Goal: Navigation & Orientation: Find specific page/section

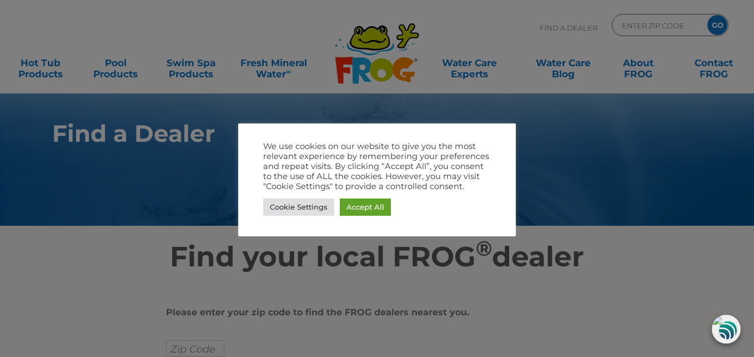
click at [682, 292] on div at bounding box center [377, 178] width 754 height 357
click at [198, 349] on html ".st130{clip-path:url(#SVGID_2_);fill-rule:evenodd;clip-rule:evenodd;fill:#C3CC0…" at bounding box center [377, 178] width 754 height 357
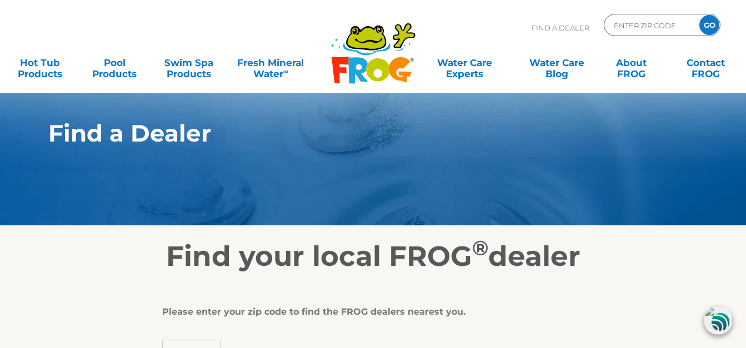
click at [198, 342] on input "text" at bounding box center [191, 348] width 58 height 17
type input "32174"
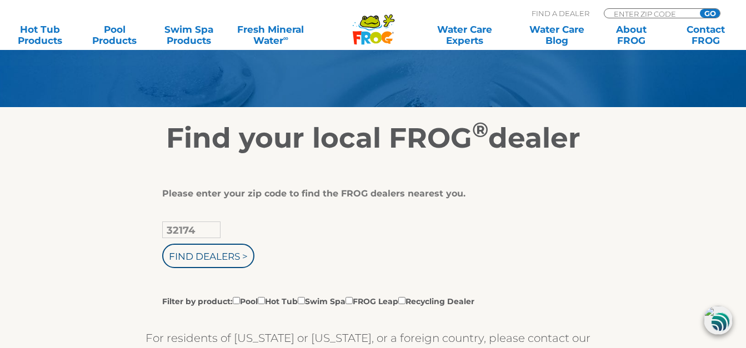
scroll to position [163, 0]
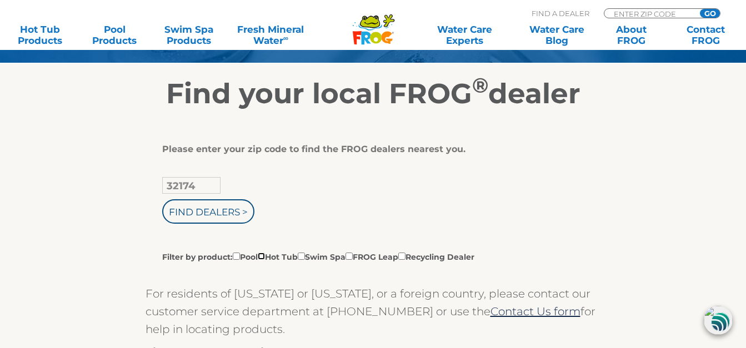
click at [265, 254] on input "Filter by product: Pool Hot Tub Swim Spa FROG Leap Recycling Dealer" at bounding box center [261, 256] width 7 height 7
checkbox input "true"
click at [214, 214] on input "Find Dealers >" at bounding box center [208, 211] width 92 height 24
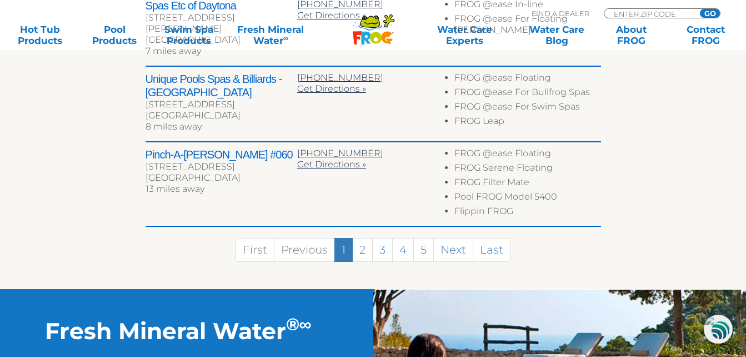
scroll to position [682, 0]
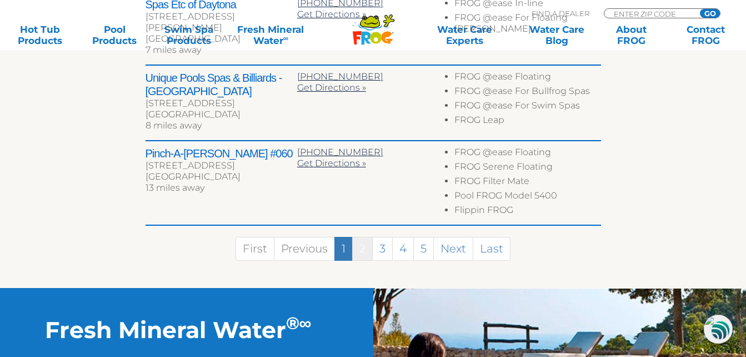
click at [363, 237] on link "2" at bounding box center [362, 249] width 21 height 24
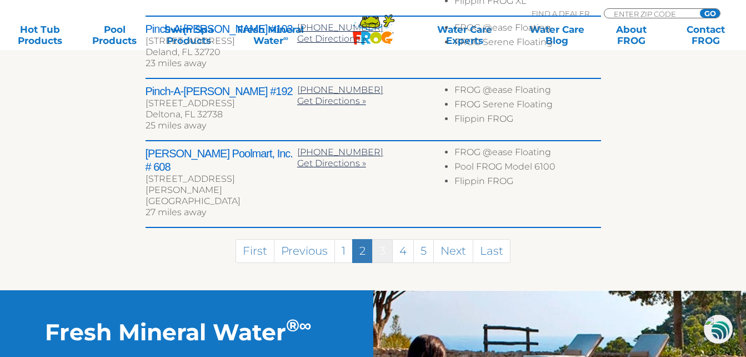
click at [381, 239] on link "3" at bounding box center [382, 251] width 21 height 24
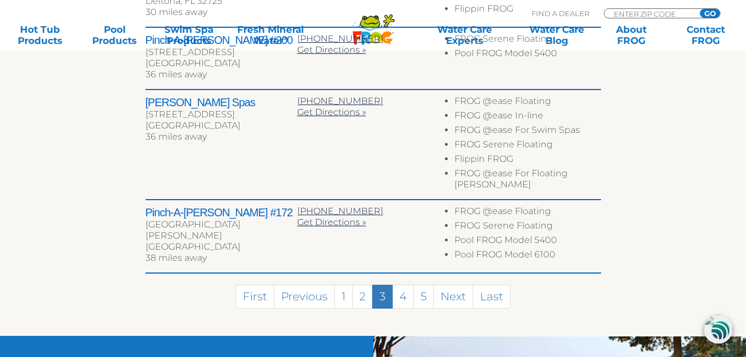
scroll to position [698, 0]
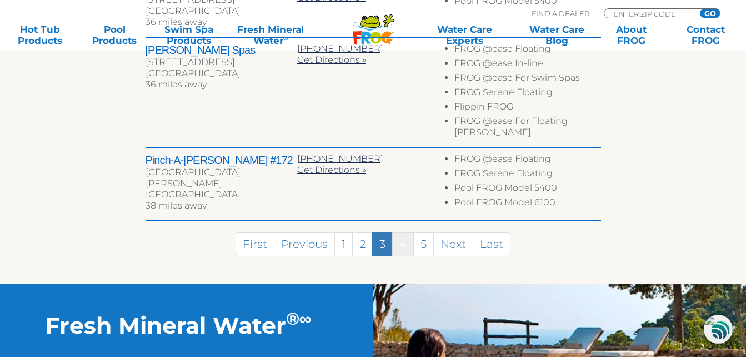
click at [403, 232] on link "4" at bounding box center [403, 244] width 22 height 24
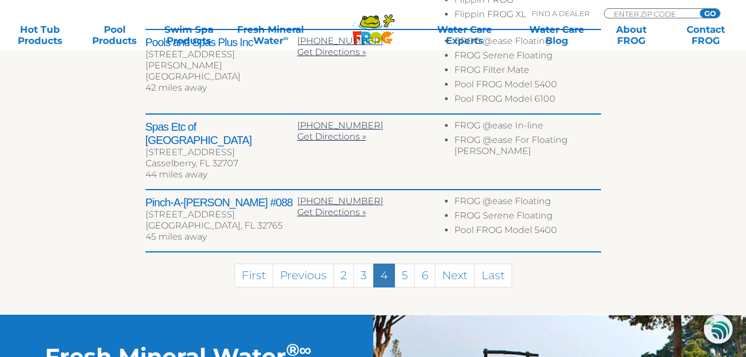
scroll to position [734, 0]
